Goal: Subscribe to service/newsletter

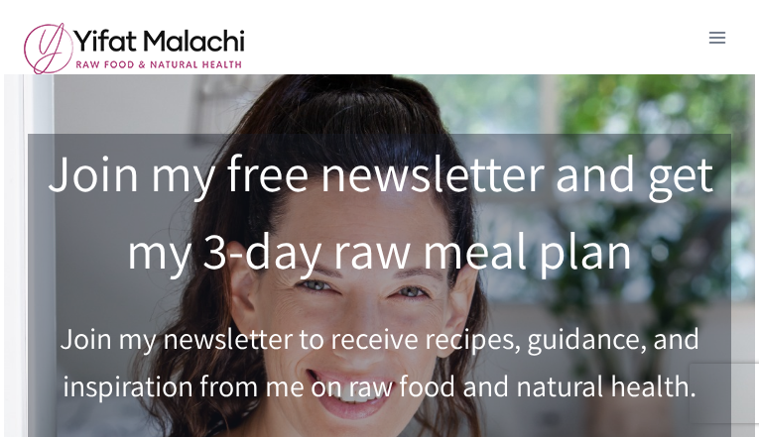
type input "OMSsDFqoBw"
type input "[EMAIL_ADDRESS][DOMAIN_NAME]"
type input "MBG8SiSFxJYoQAa1!"
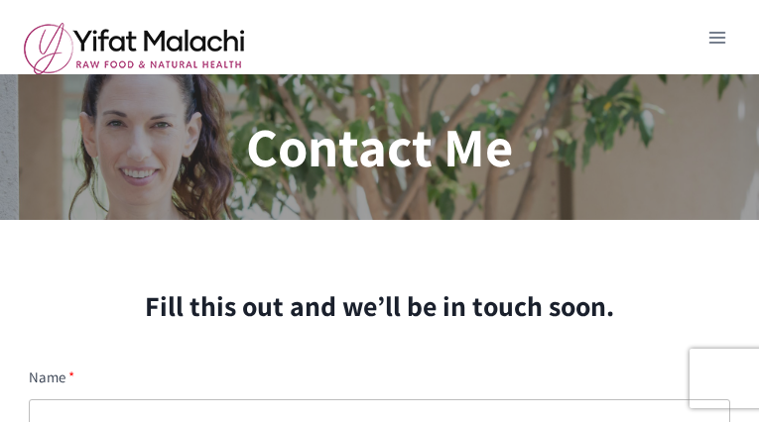
type input "gUfcifQqaSjH"
type input "[EMAIL_ADDRESS][DOMAIN_NAME]"
